Goal: Use online tool/utility

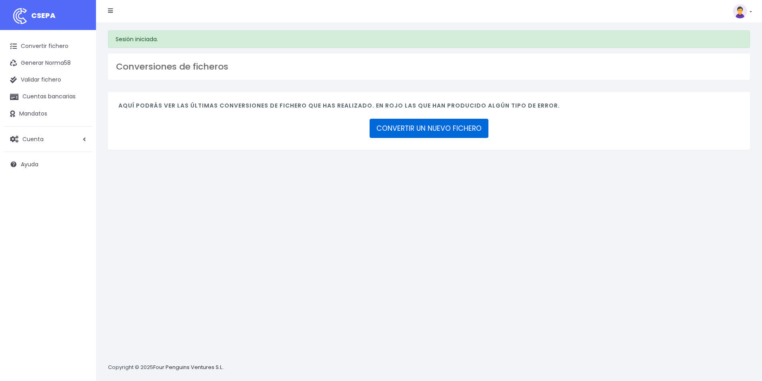
click at [420, 134] on link "CONVERTIR UN NUEVO FICHERO" at bounding box center [429, 128] width 119 height 19
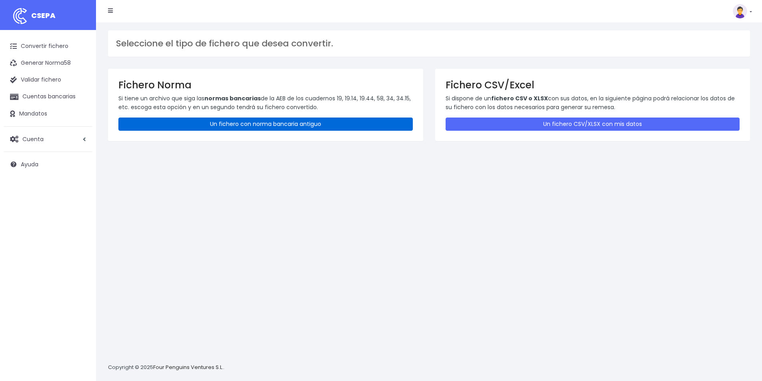
click at [268, 127] on link "Un fichero con norma bancaria antiguo" at bounding box center [265, 124] width 294 height 13
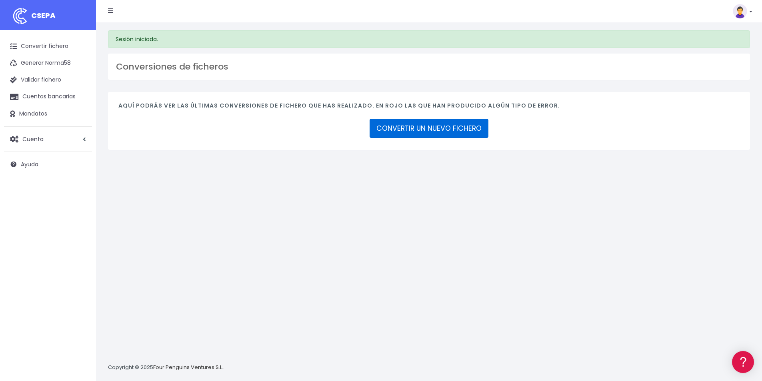
click at [412, 132] on link "CONVERTIR UN NUEVO FICHERO" at bounding box center [429, 128] width 119 height 19
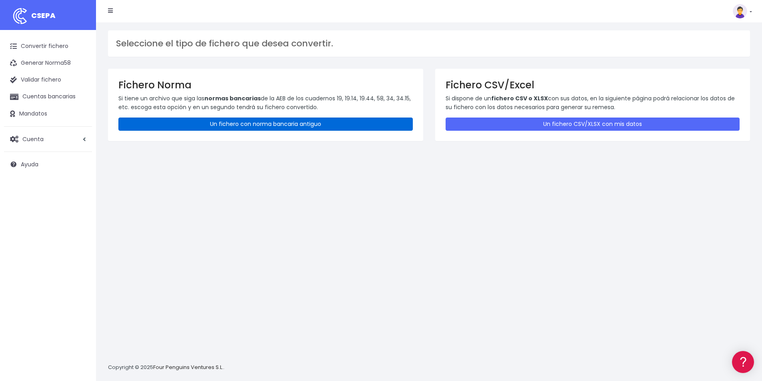
click at [216, 124] on link "Un fichero con norma bancaria antiguo" at bounding box center [265, 124] width 294 height 13
